Goal: Task Accomplishment & Management: Use online tool/utility

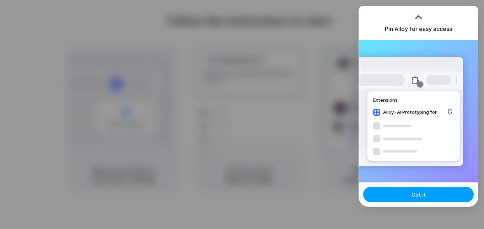
click at [421, 195] on span "Got it" at bounding box center [419, 194] width 14 height 7
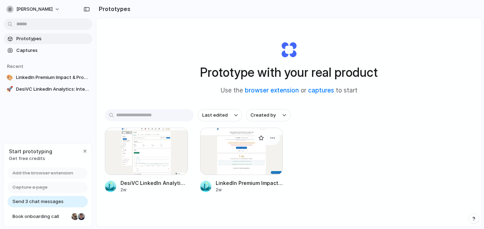
click at [258, 152] on div at bounding box center [241, 151] width 83 height 47
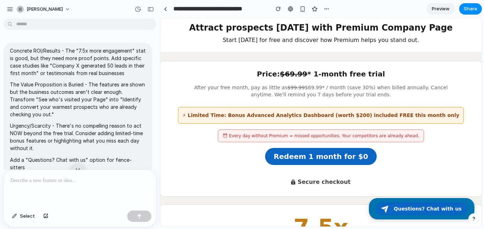
scroll to position [25, 0]
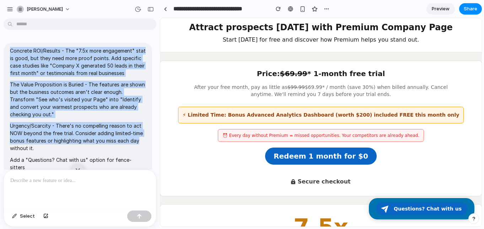
drag, startPoint x: 11, startPoint y: 52, endPoint x: 151, endPoint y: 139, distance: 165.1
click at [151, 139] on div "Concrete ROI/Results - The "7.5x more engagement" stat is good, but they need m…" at bounding box center [78, 109] width 149 height 133
copy span "Concrete ROI/Results - The "7.5x more engagement" stat is good, but they need m…"
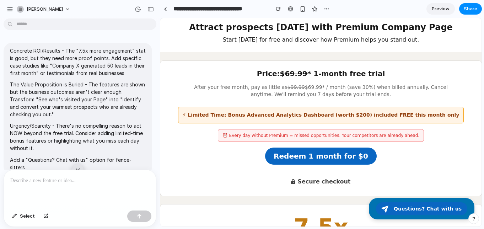
click at [60, 141] on p "Urgency/Scarcity - There's no compelling reason to act NOW beyond the free tria…" at bounding box center [78, 137] width 136 height 30
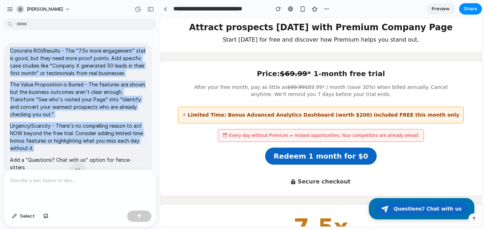
drag, startPoint x: 38, startPoint y: 149, endPoint x: 7, endPoint y: 45, distance: 109.1
click at [7, 45] on div "Concrete ROI/Results - The "7.5x more engagement" stat is good, but they need m…" at bounding box center [78, 109] width 149 height 133
copy span "Concrete ROI/Results - The "7.5x more engagement" stat is good, but they need m…"
